Goal: Task Accomplishment & Management: Manage account settings

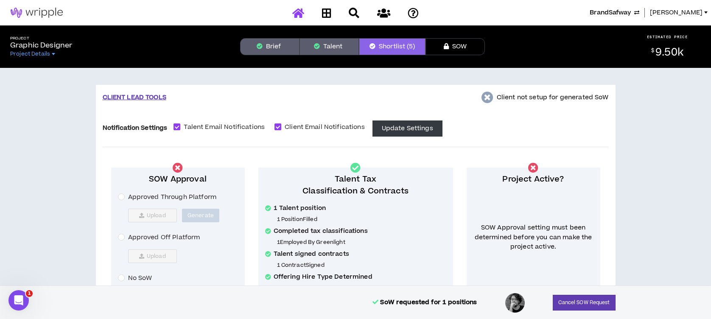
click at [293, 10] on icon at bounding box center [298, 13] width 12 height 11
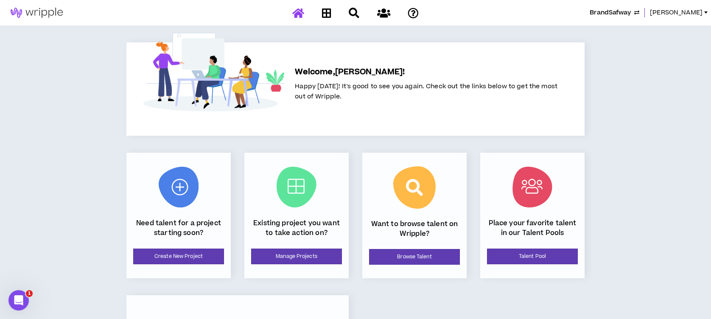
click at [606, 8] on span "BrandSafway" at bounding box center [610, 12] width 41 height 9
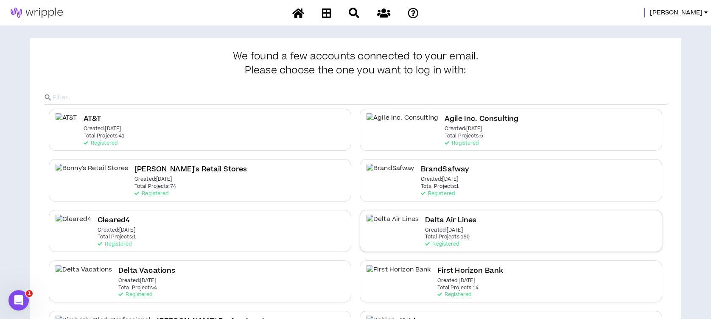
click at [442, 227] on div "Delta Air Lines Created: [DATE] Total Projects: 190 Registered" at bounding box center [450, 231] width 51 height 33
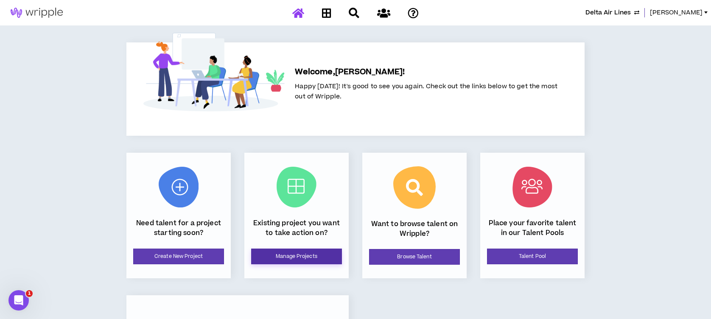
click at [323, 256] on link "Manage Projects" at bounding box center [296, 257] width 91 height 16
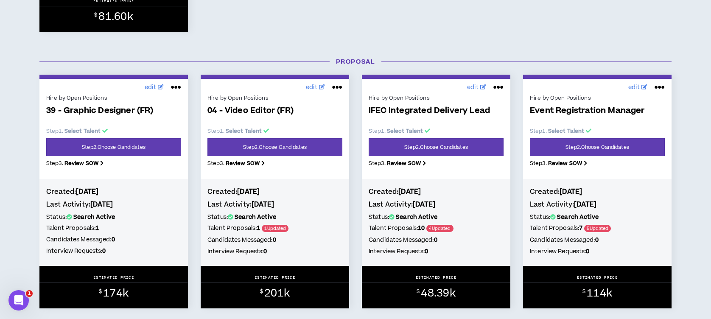
scroll to position [622, 0]
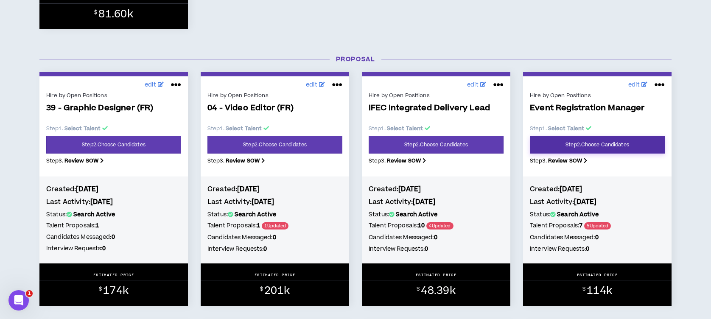
click at [576, 145] on link "Step 2 . Choose Candidates" at bounding box center [597, 145] width 135 height 18
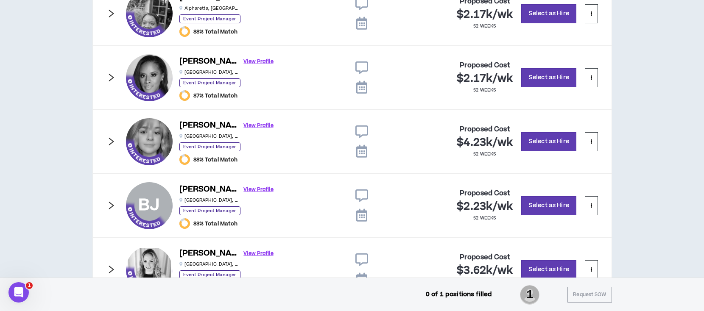
scroll to position [507, 0]
